Goal: Task Accomplishment & Management: Complete application form

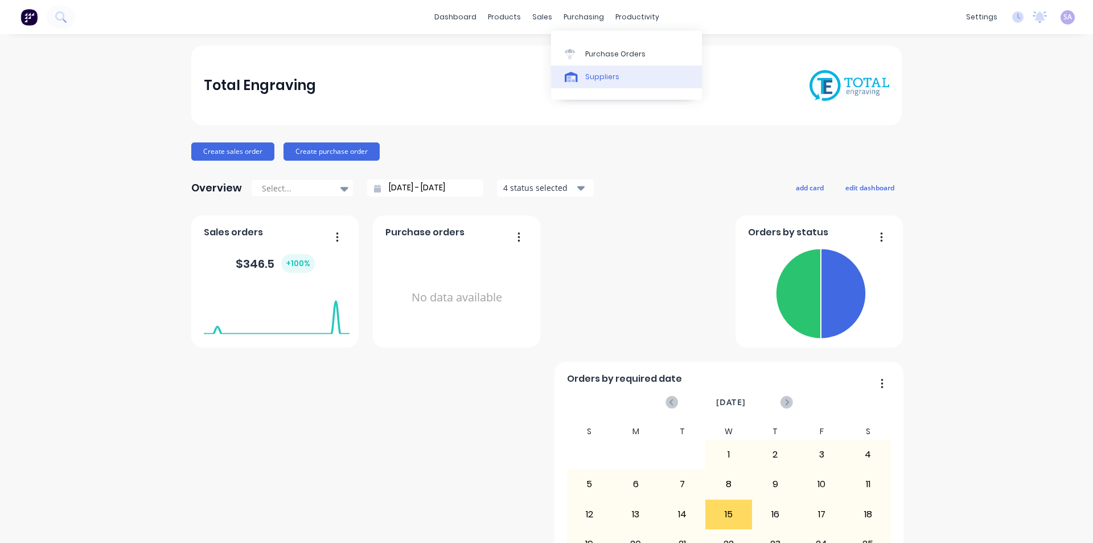
click at [604, 72] on div "Suppliers" at bounding box center [602, 77] width 34 height 10
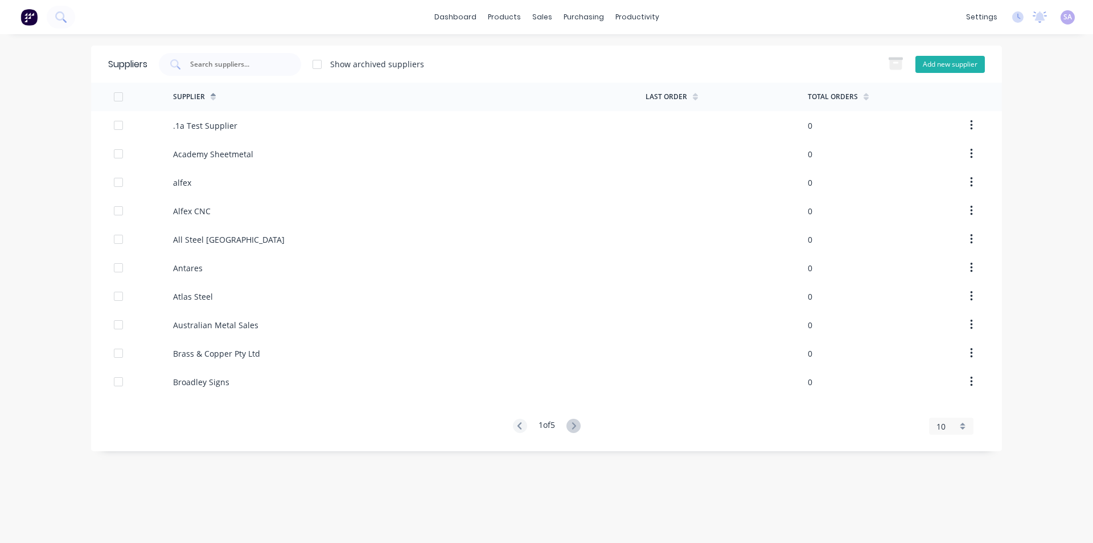
click at [965, 64] on button "Add new supplier" at bounding box center [949, 64] width 69 height 17
select select "AU"
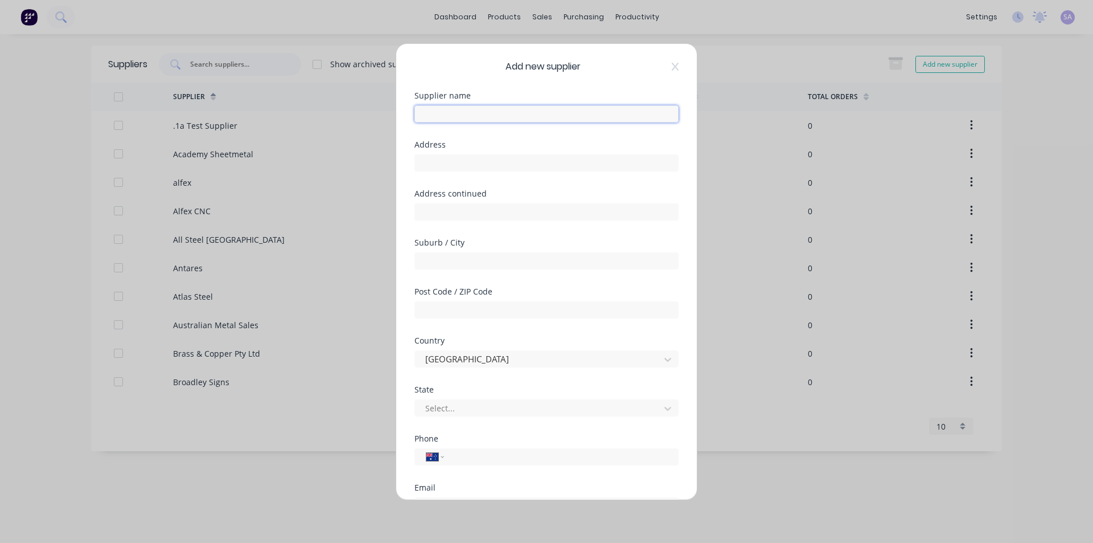
click at [455, 109] on input "text" at bounding box center [546, 113] width 264 height 17
type input "Wiremarkers [GEOGRAPHIC_DATA]"
click at [654, 154] on input "text" at bounding box center [546, 162] width 264 height 17
type input "[STREET_ADDRESS]"
click at [520, 252] on input "text" at bounding box center [546, 260] width 264 height 17
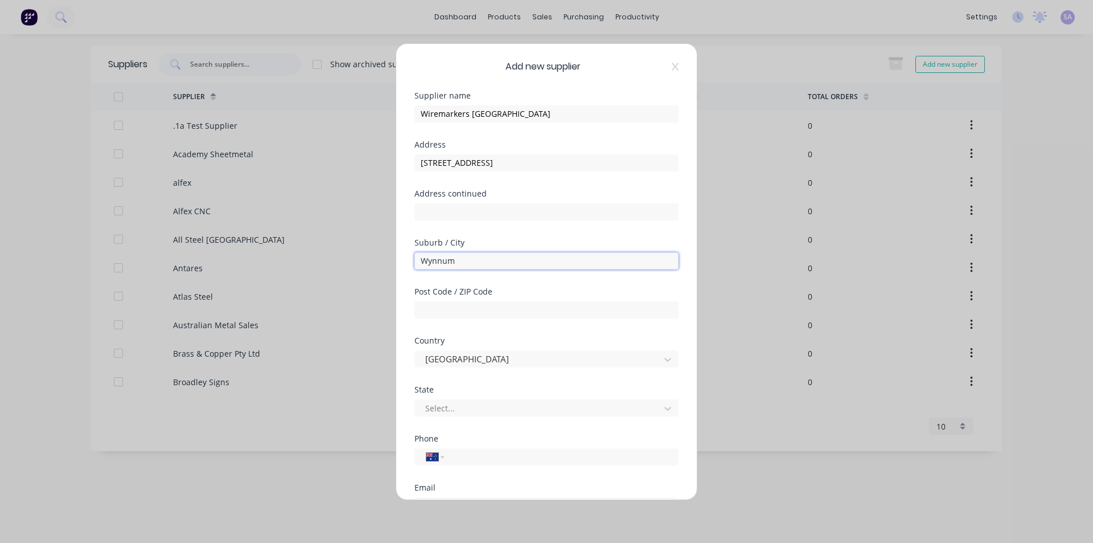
type input "Wynnum"
type input "4178"
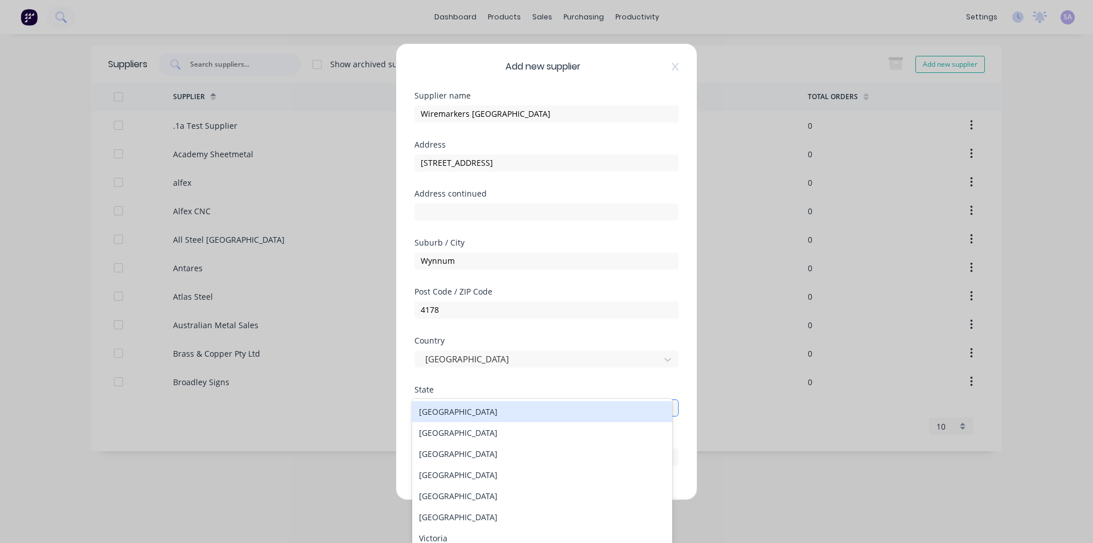
click at [527, 401] on div at bounding box center [539, 408] width 230 height 14
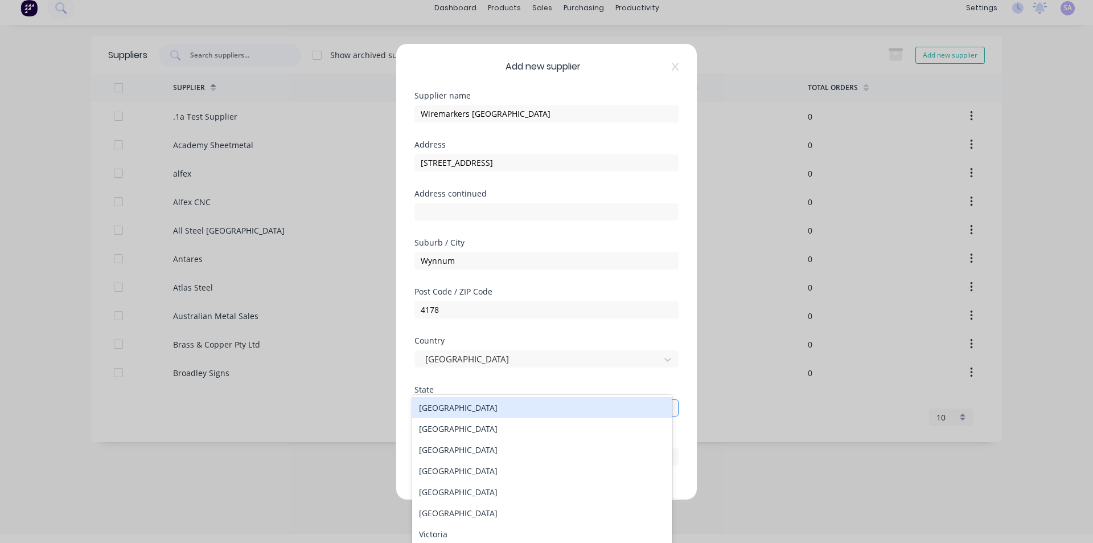
scroll to position [10, 0]
type input "q"
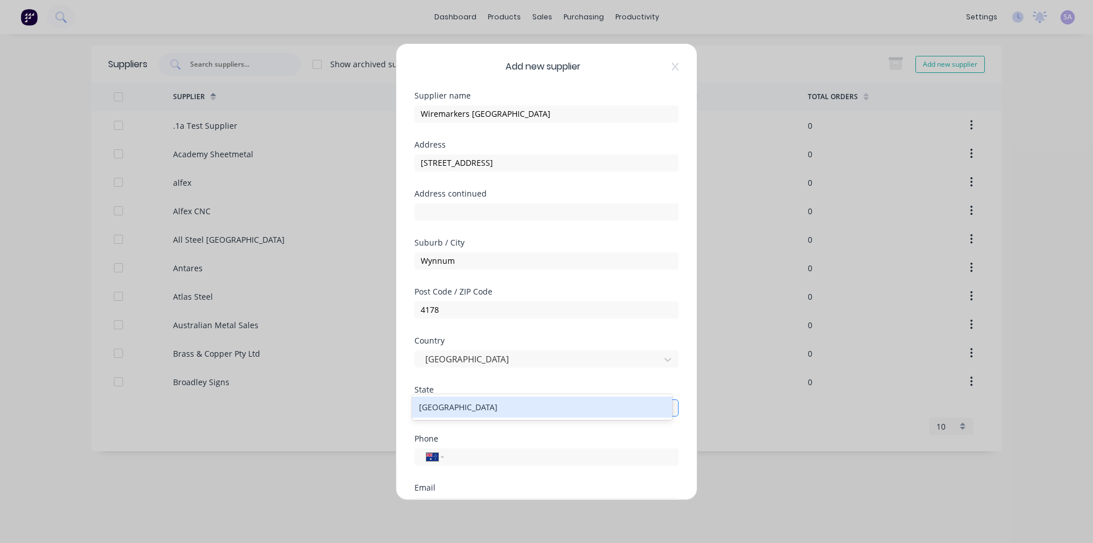
scroll to position [0, 0]
click at [549, 450] on input "tel" at bounding box center [559, 456] width 215 height 13
type input "[PHONE_NUMBER]"
click at [527, 497] on input "email" at bounding box center [546, 505] width 264 height 17
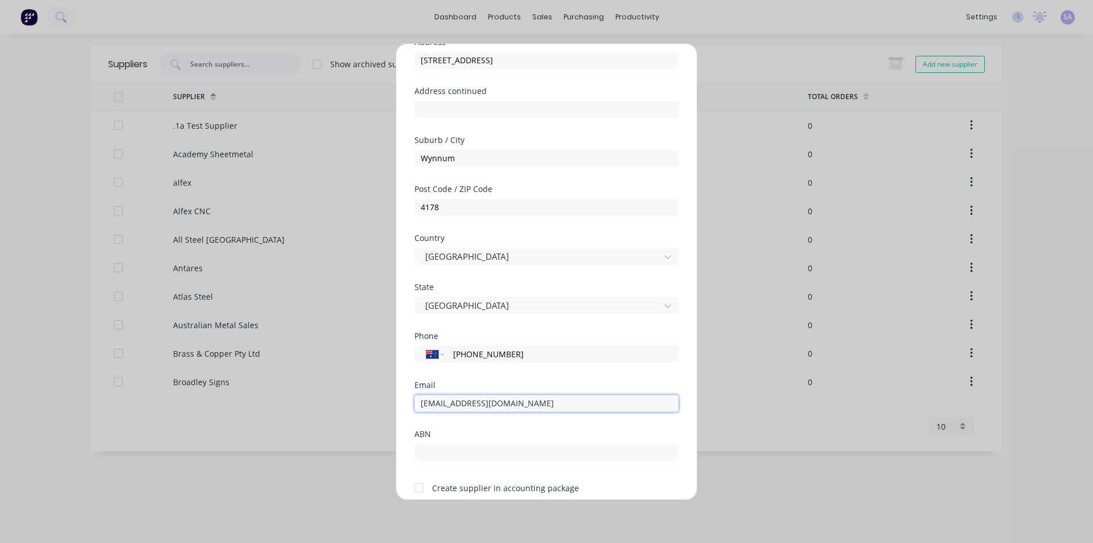
scroll to position [104, 0]
type input "[EMAIL_ADDRESS][DOMAIN_NAME]"
click at [499, 442] on input "text" at bounding box center [546, 450] width 264 height 17
type input "34145325695"
drag, startPoint x: 515, startPoint y: 475, endPoint x: 514, endPoint y: 482, distance: 6.9
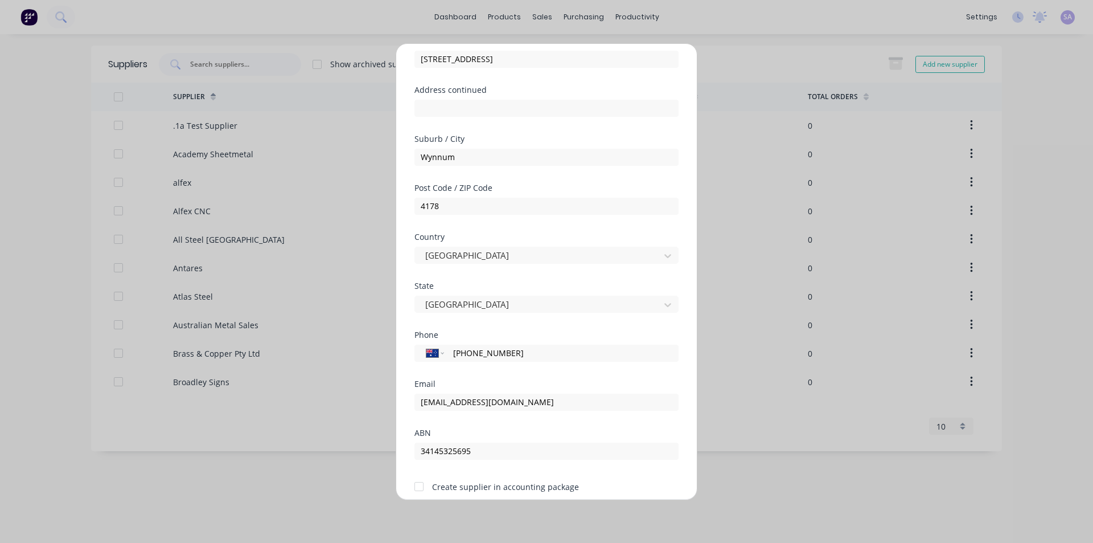
click at [514, 511] on button "Save" at bounding box center [510, 520] width 63 height 18
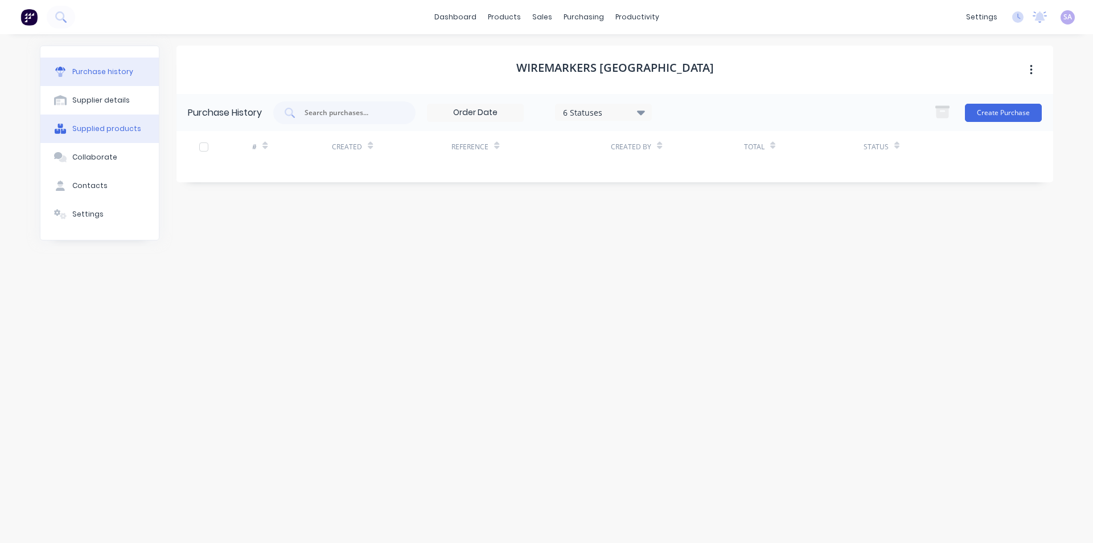
click at [122, 126] on div "Supplied products" at bounding box center [106, 129] width 69 height 10
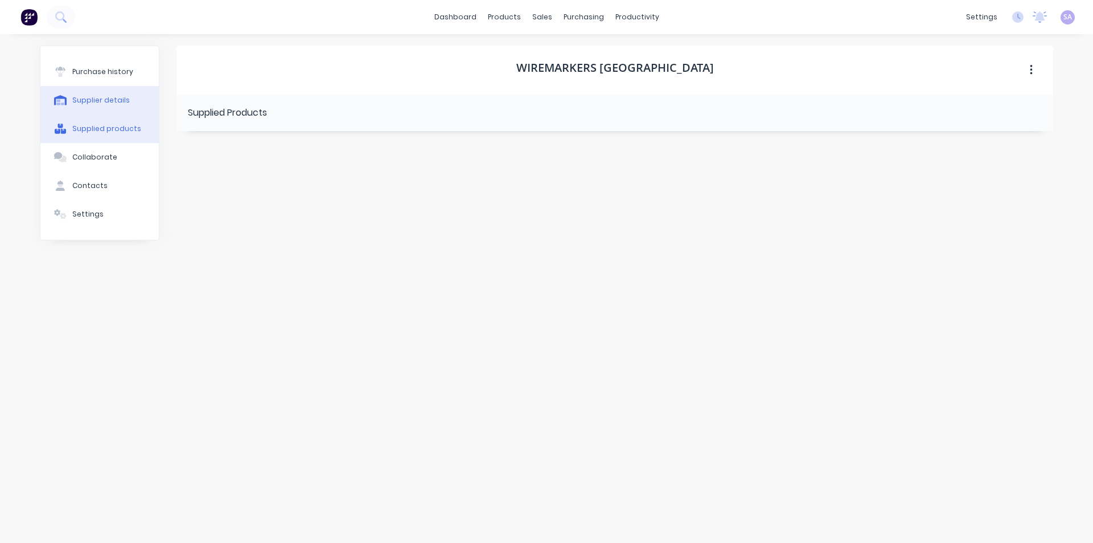
click at [124, 95] on button "Supplier details" at bounding box center [99, 100] width 118 height 28
select select "AU"
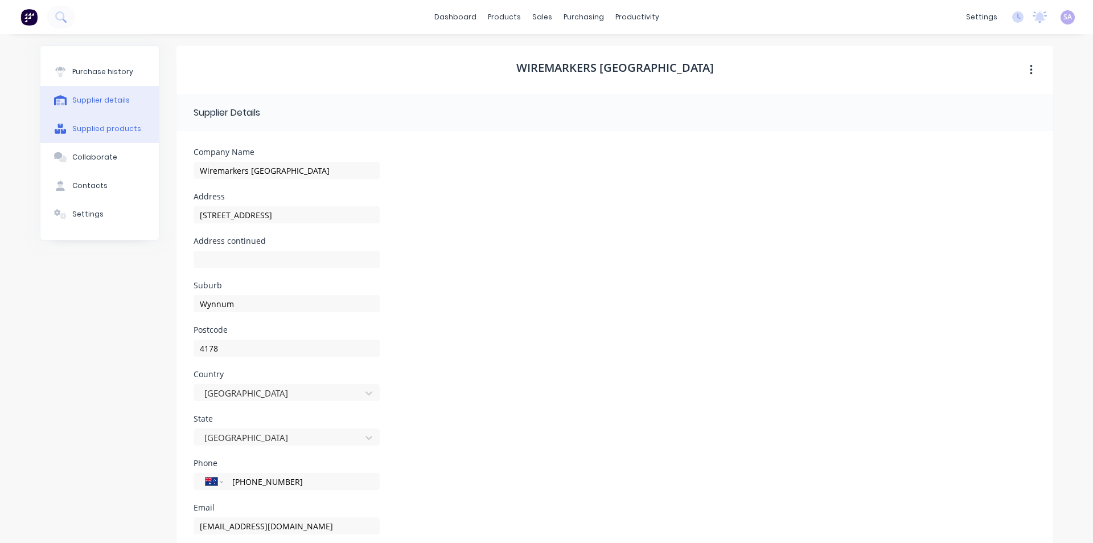
click at [124, 114] on button "Supplied products" at bounding box center [99, 128] width 118 height 28
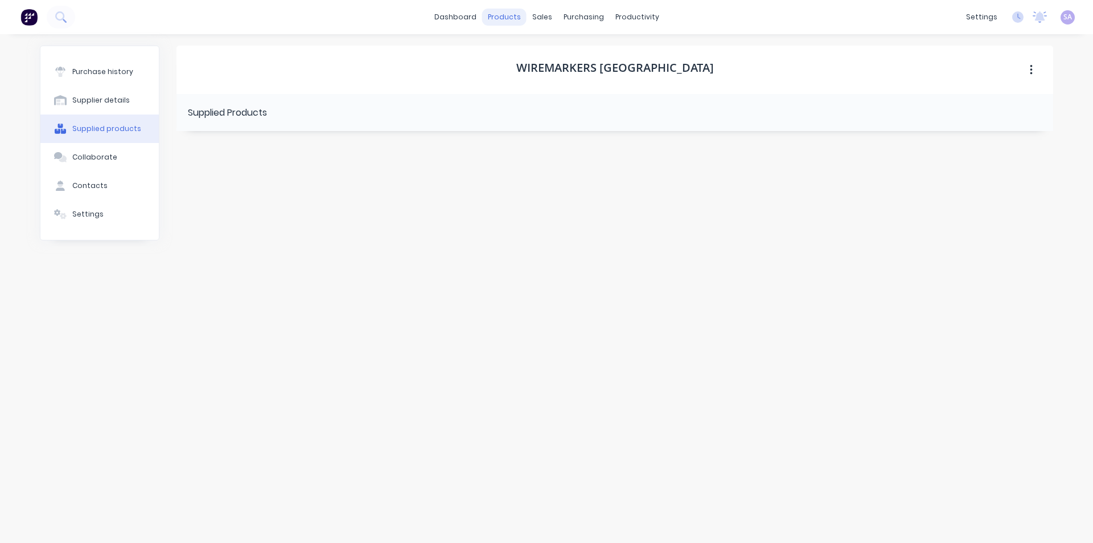
click at [503, 17] on div "products" at bounding box center [504, 17] width 44 height 17
click at [521, 76] on div "Materials" at bounding box center [538, 77] width 34 height 10
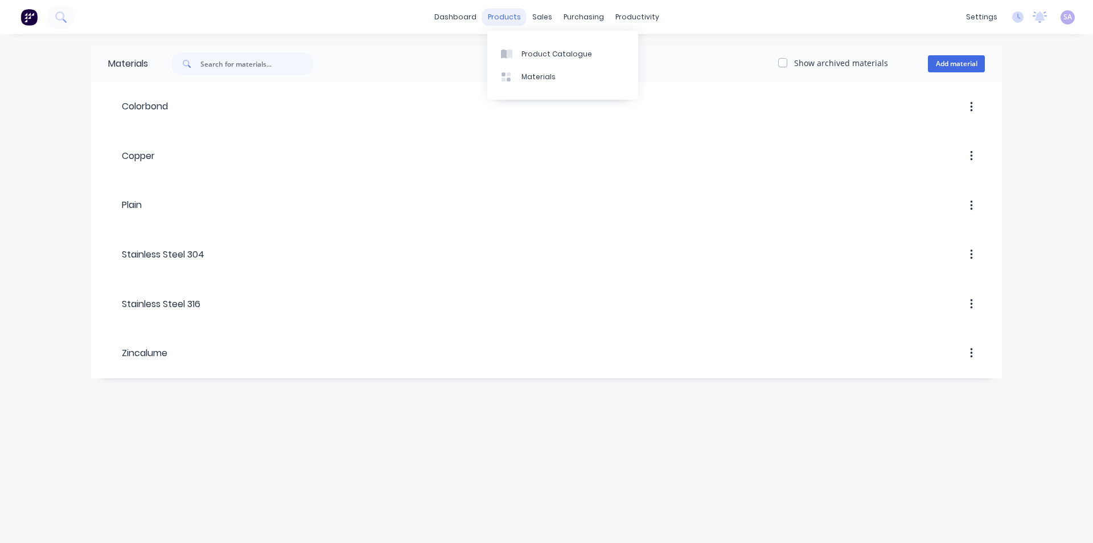
click at [510, 20] on div "products" at bounding box center [504, 17] width 44 height 17
click at [535, 44] on link "Product Catalogue" at bounding box center [562, 53] width 151 height 23
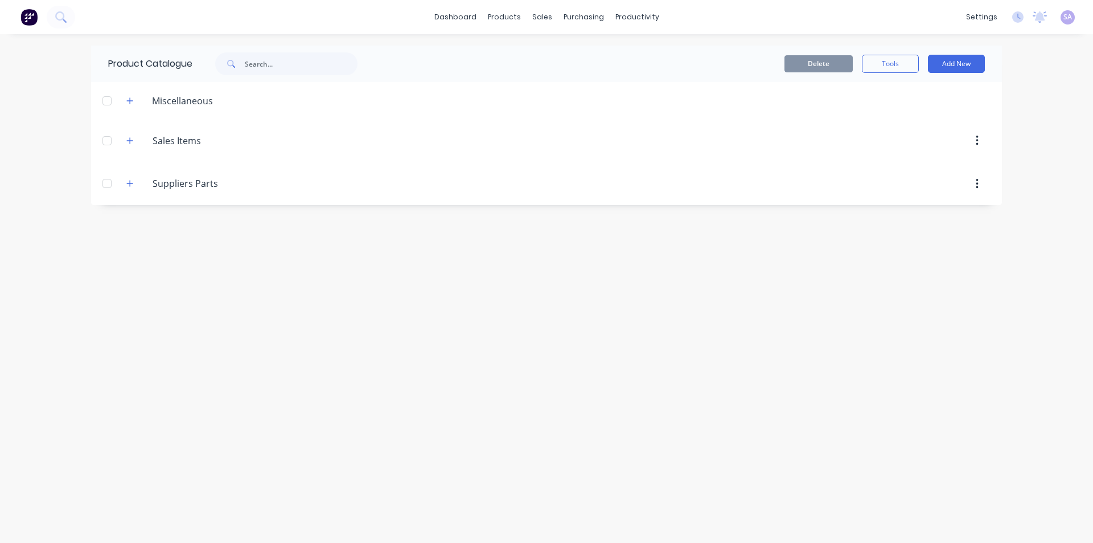
click at [319, 174] on div at bounding box center [643, 184] width 695 height 20
click at [188, 176] on input "Suppliers Parts" at bounding box center [221, 183] width 137 height 14
click at [127, 180] on icon "button" at bounding box center [130, 183] width 6 height 6
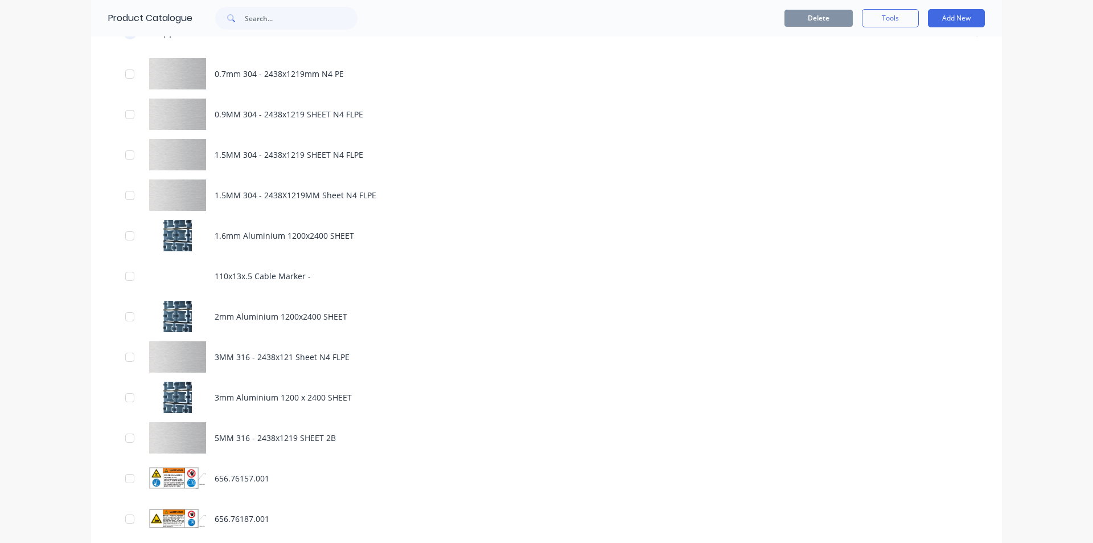
scroll to position [171, 0]
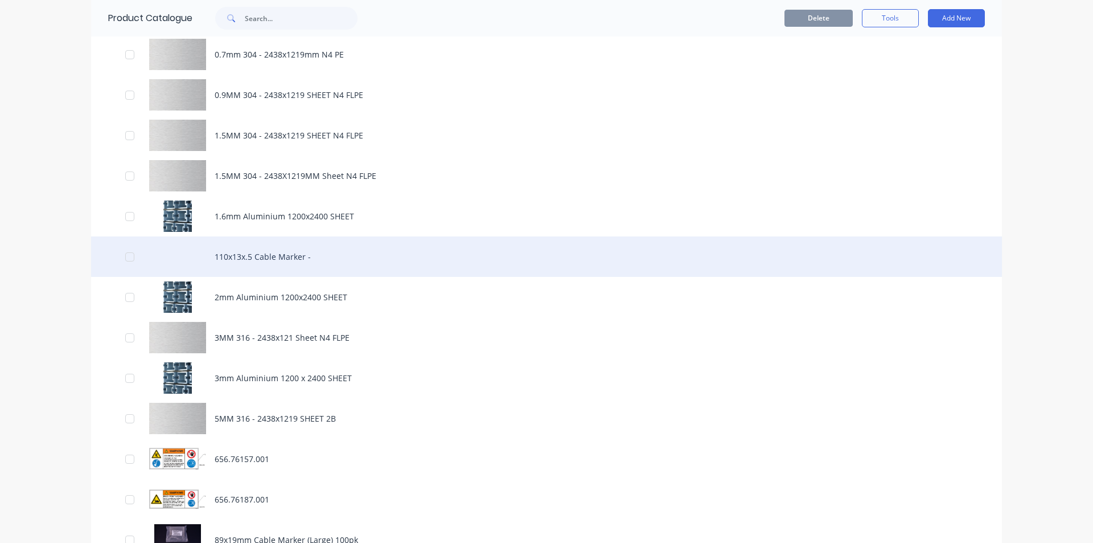
click at [266, 236] on div "110x13x.5 Cable Marker -" at bounding box center [546, 256] width 911 height 40
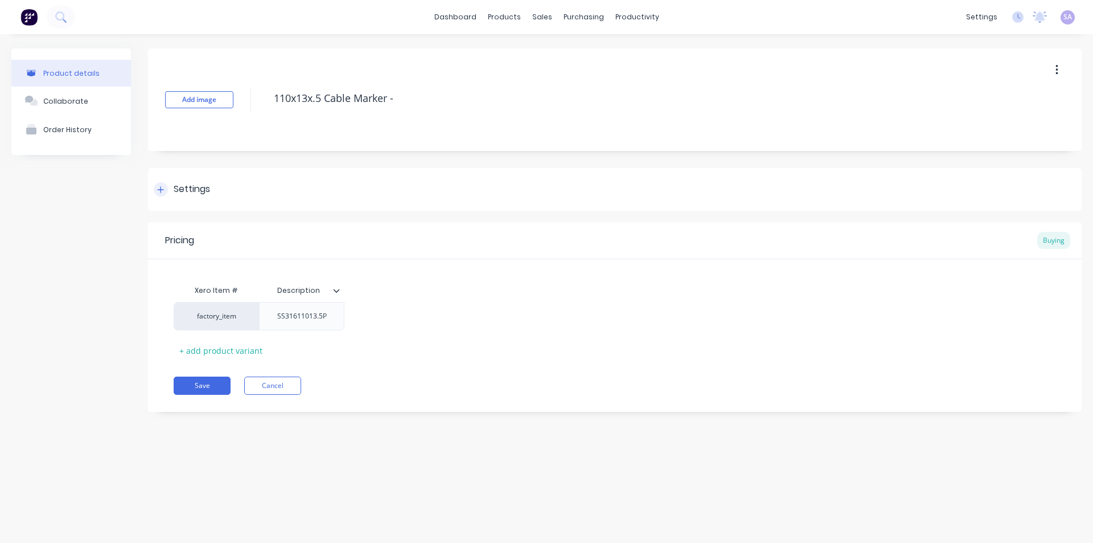
click at [169, 191] on div "Settings" at bounding box center [182, 189] width 56 height 14
type textarea "x"
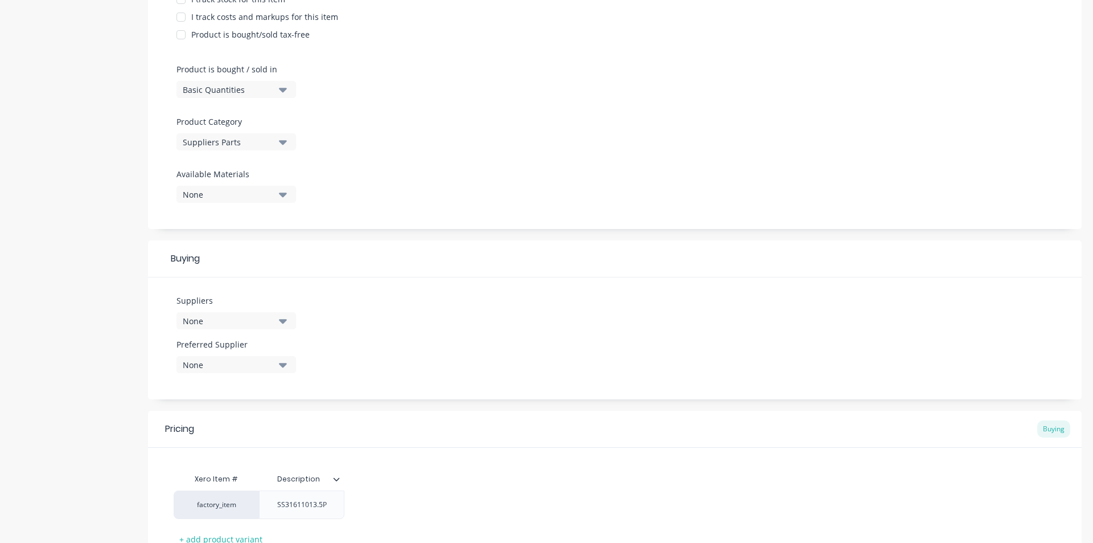
scroll to position [342, 0]
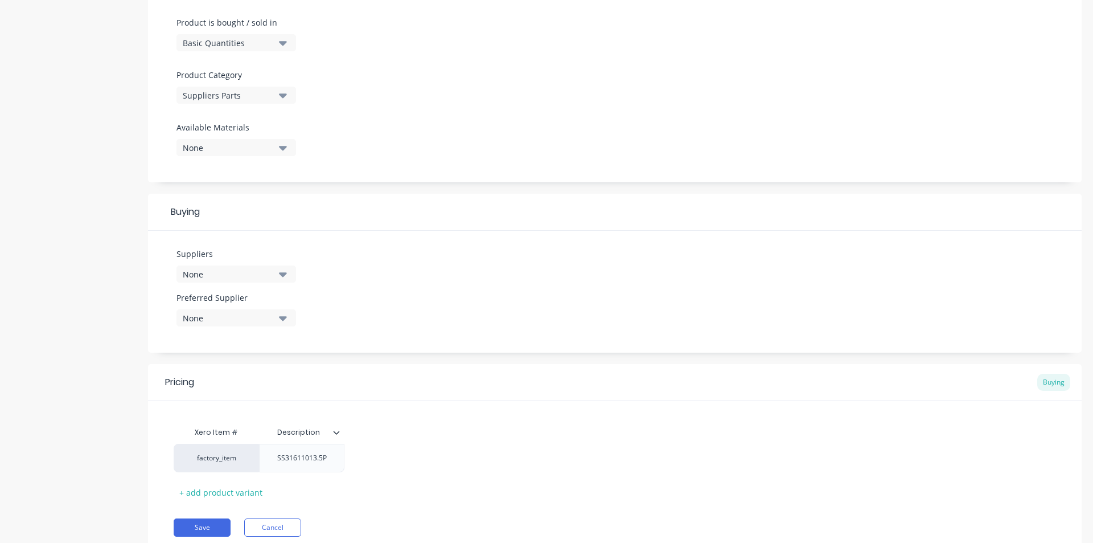
click at [286, 268] on icon "button" at bounding box center [283, 274] width 8 height 13
click at [281, 297] on input "text" at bounding box center [269, 308] width 121 height 23
drag, startPoint x: 282, startPoint y: 299, endPoint x: 196, endPoint y: 300, distance: 85.4
click at [196, 300] on div "wire" at bounding box center [262, 308] width 148 height 23
type input "Wiremarkers"
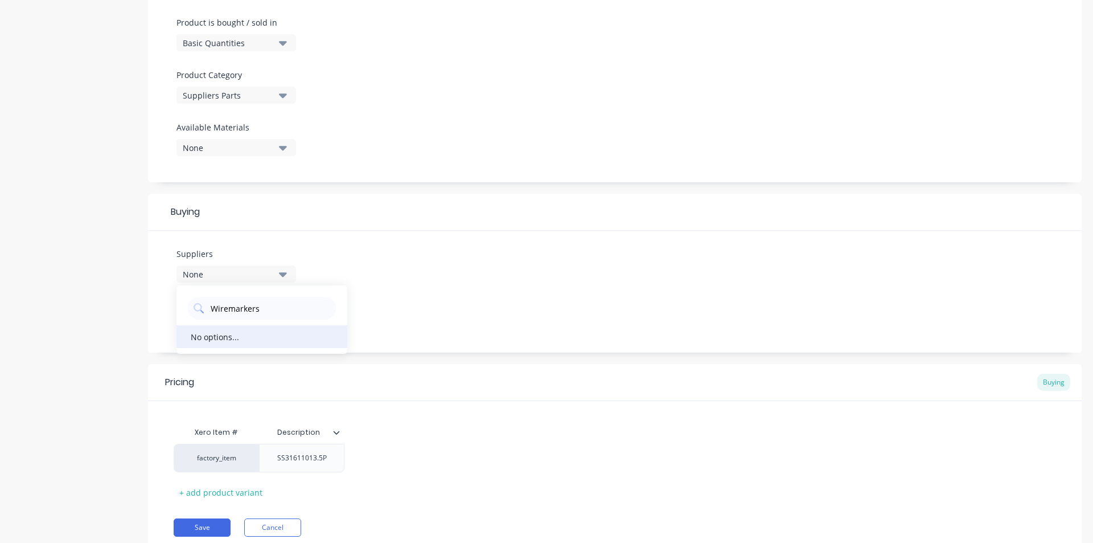
click at [212, 330] on div "No options..." at bounding box center [215, 336] width 48 height 12
click at [293, 265] on button "None" at bounding box center [236, 273] width 120 height 17
click at [285, 268] on icon "button" at bounding box center [283, 274] width 8 height 13
drag, startPoint x: 260, startPoint y: 295, endPoint x: 75, endPoint y: 297, distance: 185.0
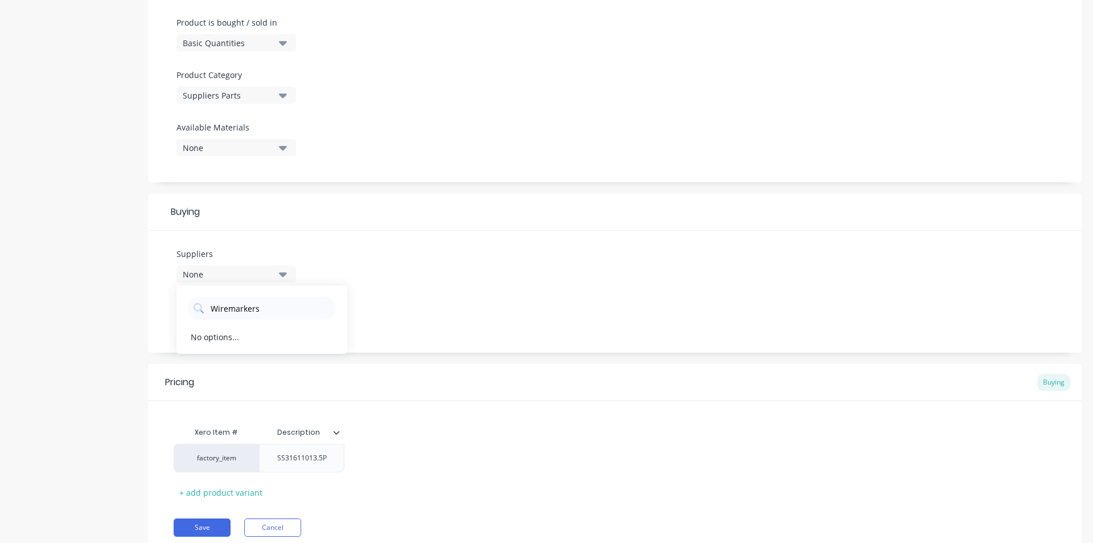
click at [75, 297] on div "Product details Collaborate Order History Add image 110x13x.5 Cable Marker - Se…" at bounding box center [546, 139] width 1070 height 864
click at [281, 268] on icon "button" at bounding box center [283, 274] width 8 height 13
drag, startPoint x: 253, startPoint y: 299, endPoint x: 204, endPoint y: 302, distance: 49.0
click at [204, 302] on div "Wiremarkers" at bounding box center [262, 308] width 148 height 23
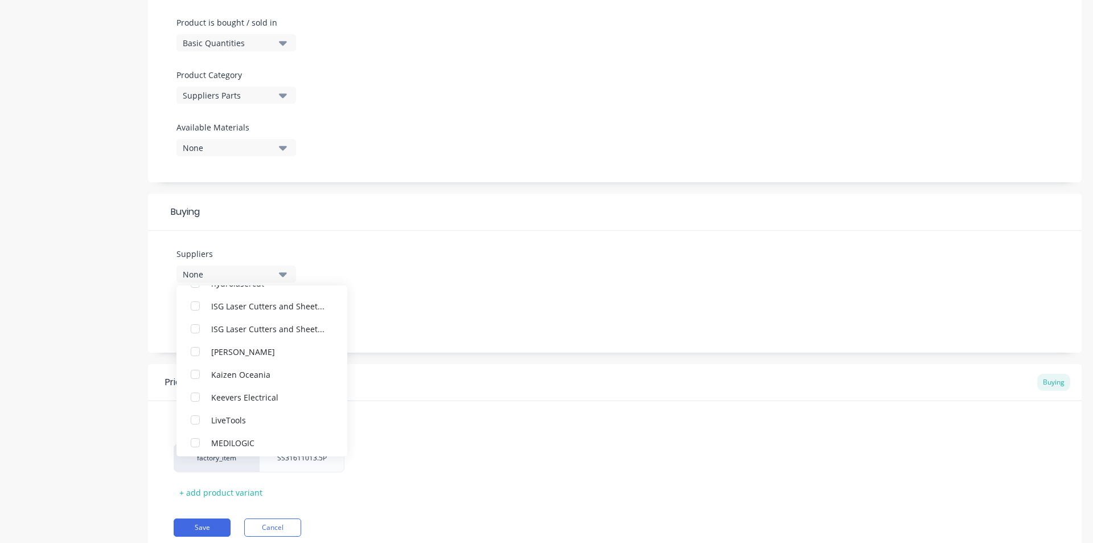
scroll to position [0, 0]
click at [412, 199] on div "Buying" at bounding box center [615, 212] width 934 height 37
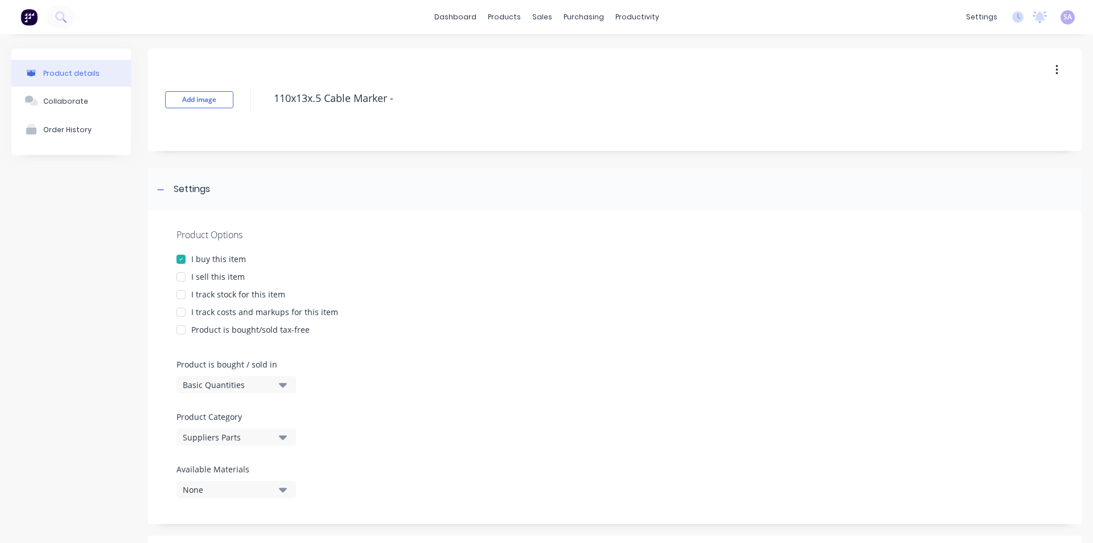
click at [286, 383] on icon "button" at bounding box center [283, 385] width 8 height 5
click at [283, 435] on icon "button" at bounding box center [283, 437] width 8 height 5
click at [281, 435] on icon "button" at bounding box center [283, 437] width 8 height 5
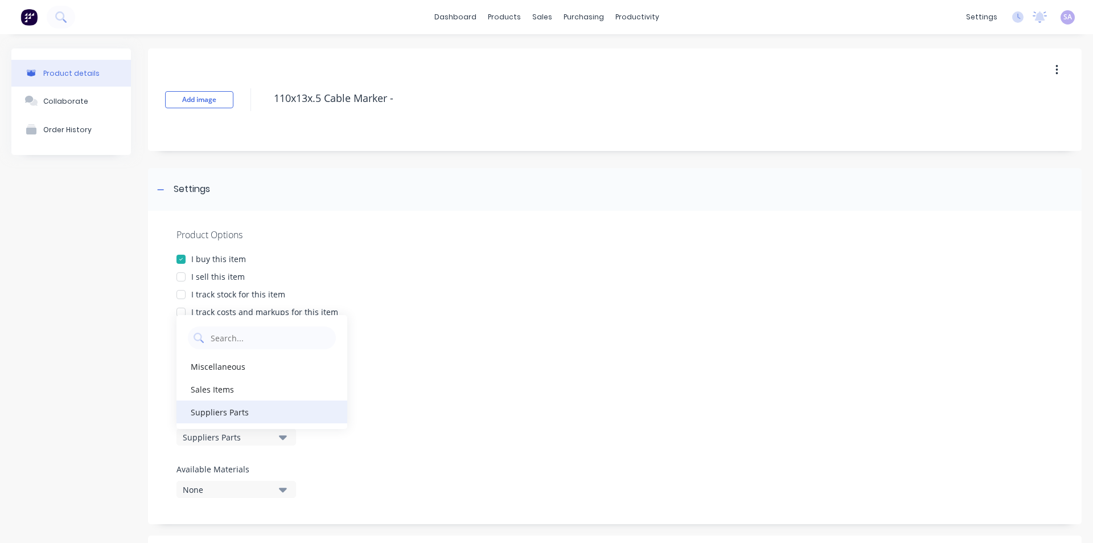
click at [265, 406] on div "Suppliers Parts" at bounding box center [261, 411] width 171 height 23
click at [285, 487] on icon "button" at bounding box center [283, 489] width 8 height 5
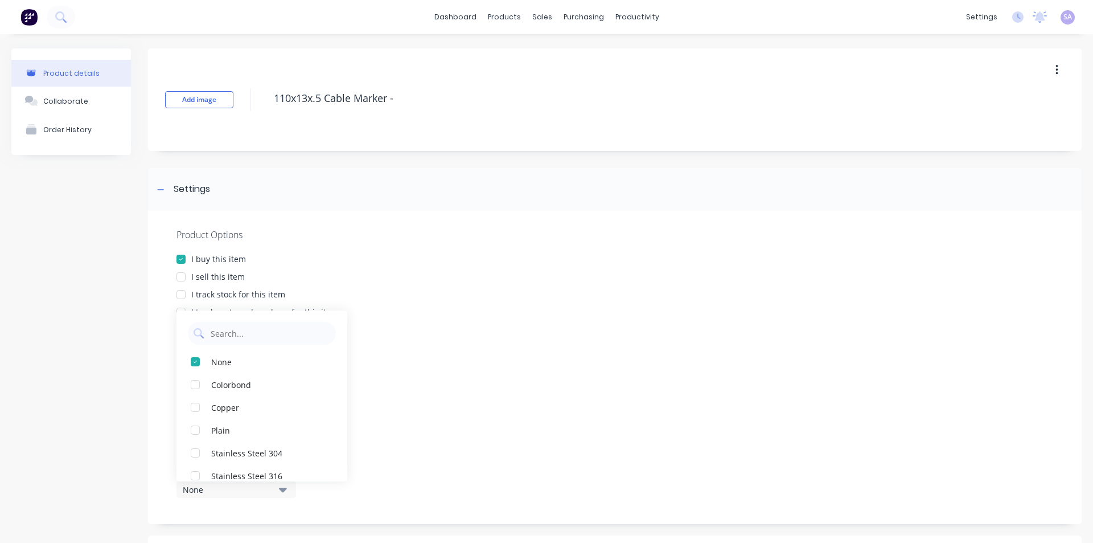
click at [285, 487] on icon "button" at bounding box center [283, 489] width 8 height 5
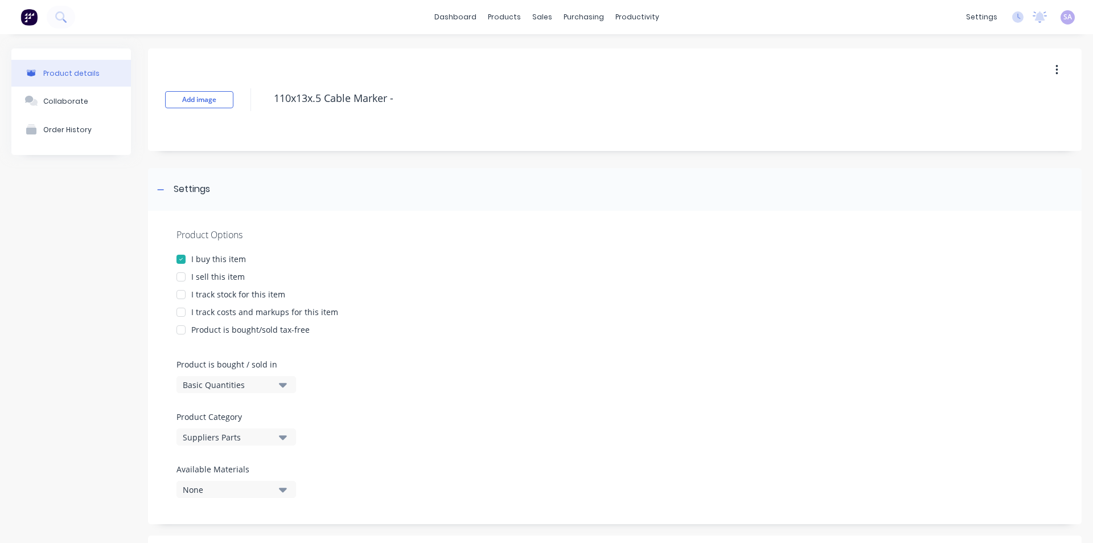
click at [285, 487] on icon "button" at bounding box center [283, 489] width 8 height 5
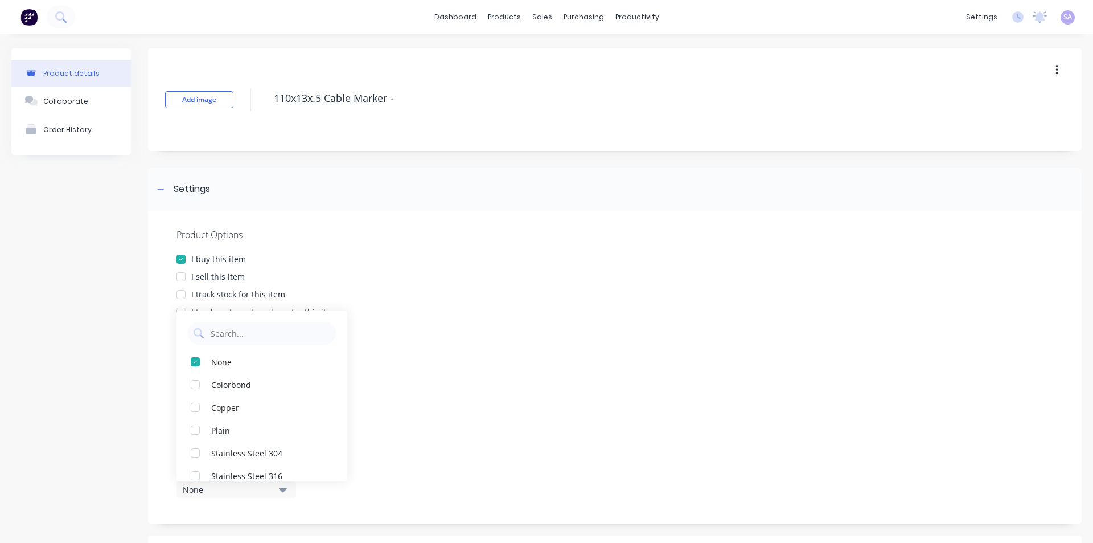
click at [492, 491] on div "Product Options I buy this item I sell this item I track stock for this item I …" at bounding box center [615, 367] width 934 height 313
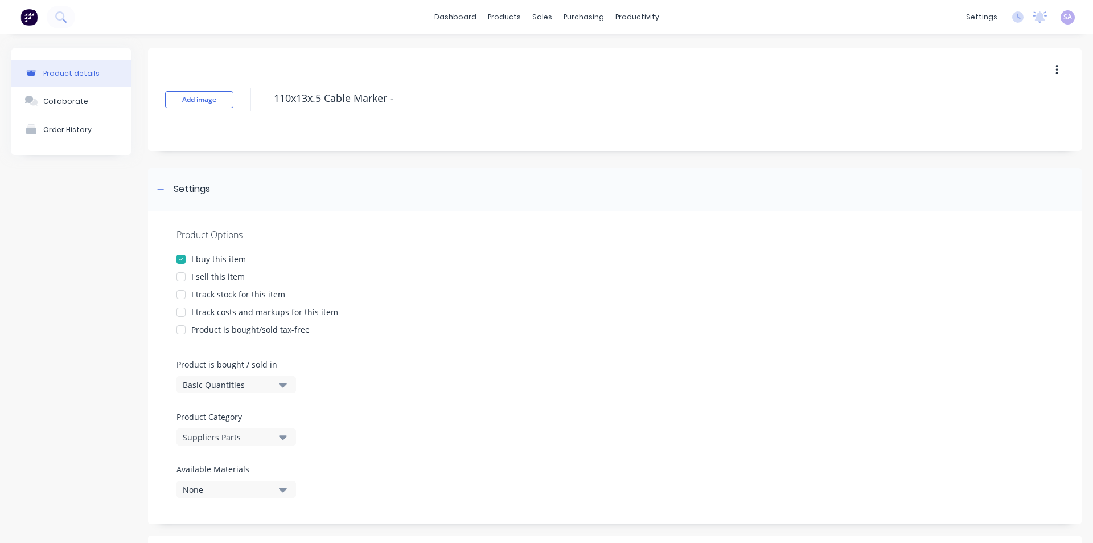
scroll to position [285, 0]
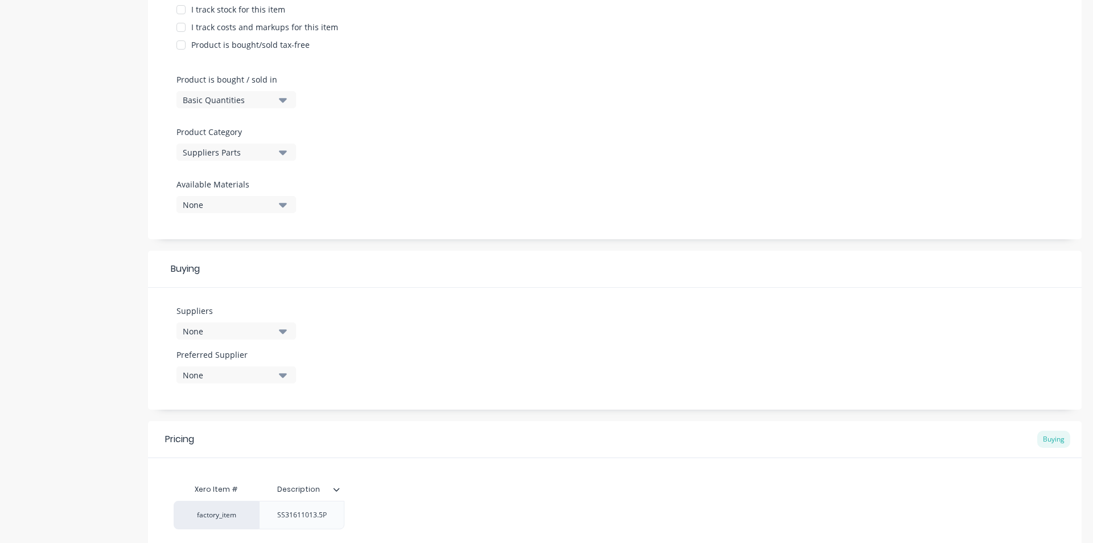
click at [288, 322] on button "None" at bounding box center [236, 330] width 120 height 17
click at [372, 309] on div "Suppliers None .1a Test Supplier Academy Sheetmetal alfex Alfex CNC All Steel C…" at bounding box center [615, 348] width 934 height 122
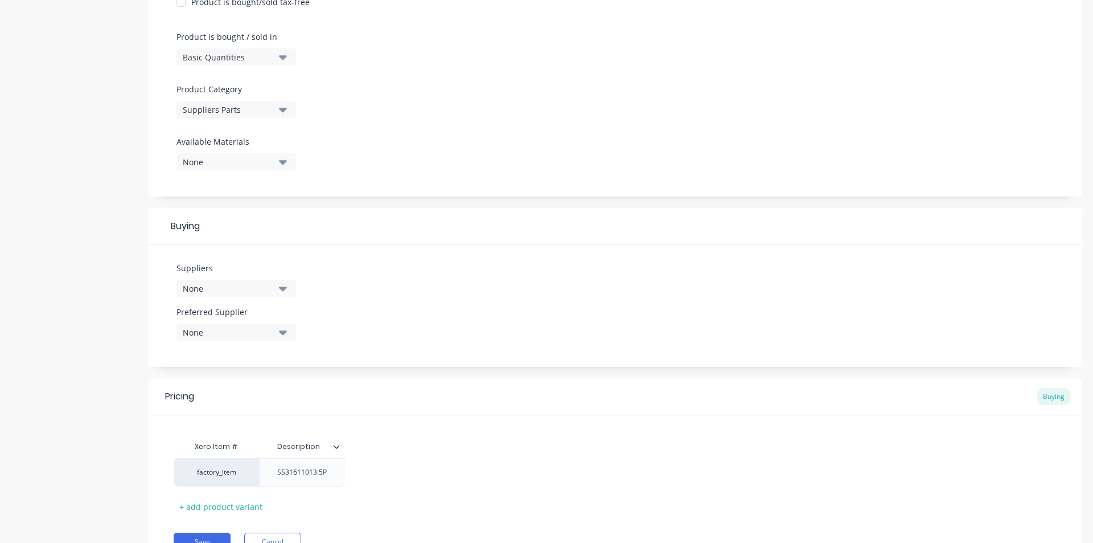
scroll to position [369, 0]
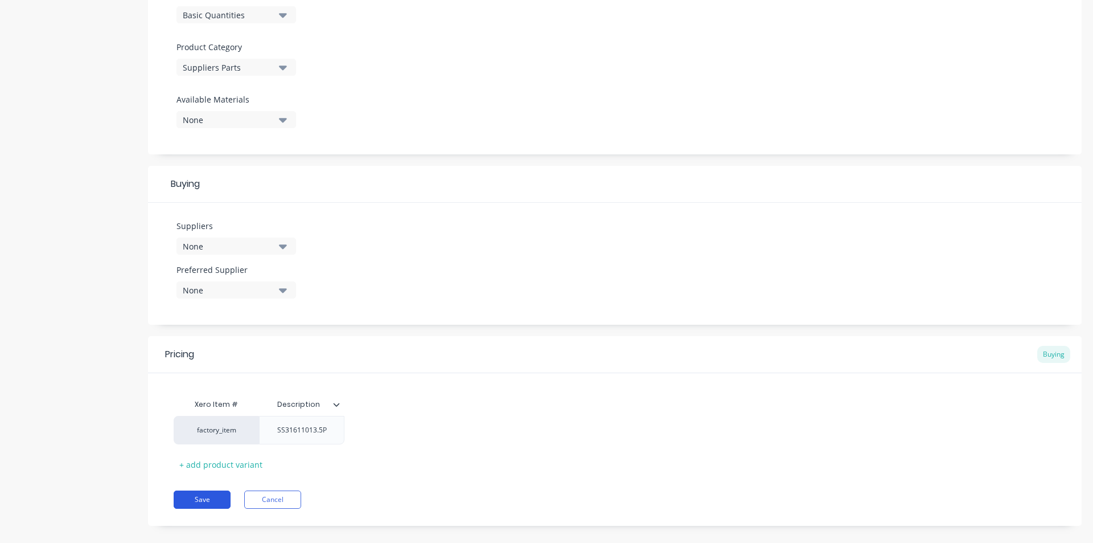
click at [195, 490] on button "Save" at bounding box center [202, 499] width 57 height 18
type textarea "x"
